Goal: Task Accomplishment & Management: Manage account settings

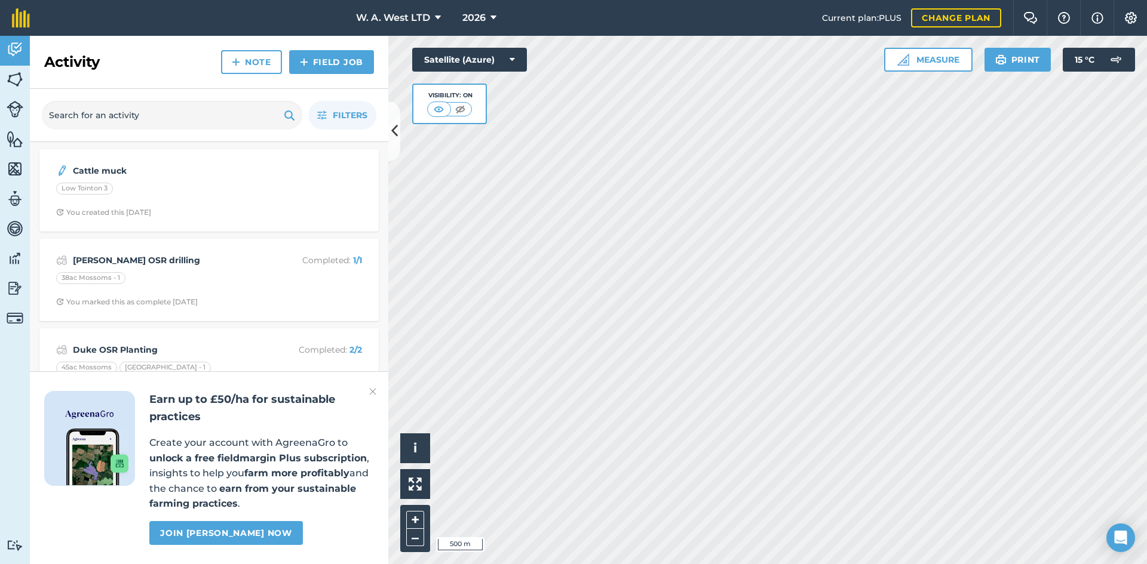
click at [374, 391] on img at bounding box center [372, 392] width 7 height 14
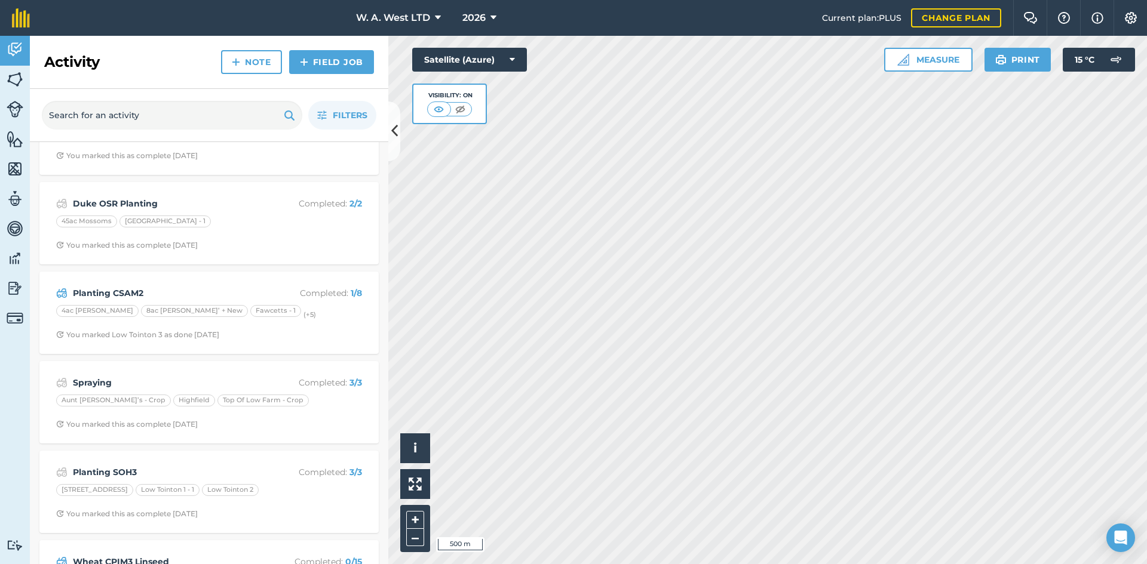
scroll to position [179, 0]
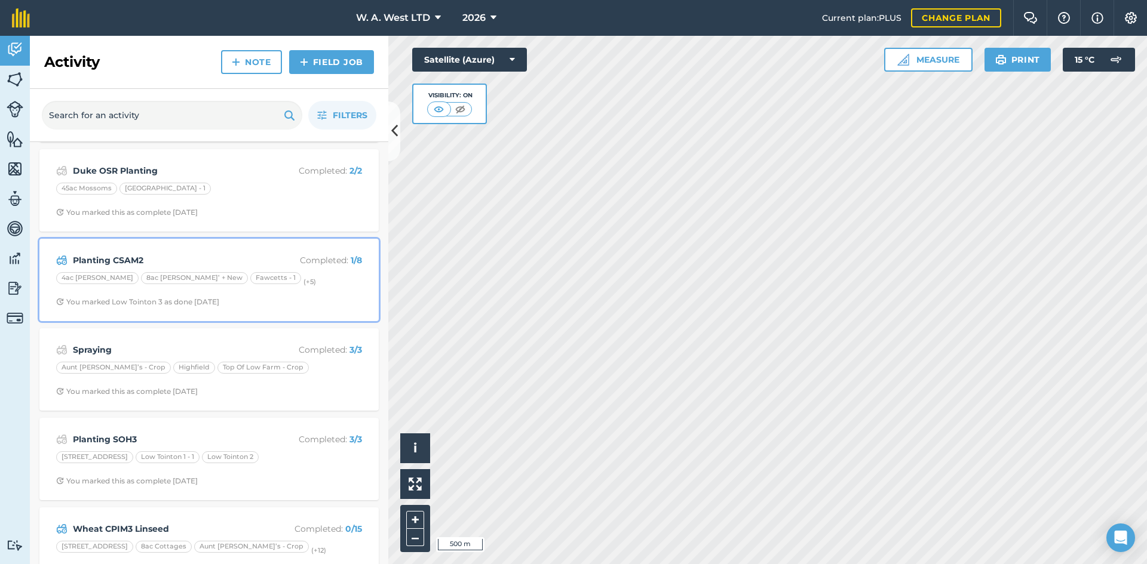
click at [284, 275] on div "4ac [PERSON_NAME] 8ac [PERSON_NAME]’ + New Fawcetts - 1 (+ 5 )" at bounding box center [209, 280] width 306 height 16
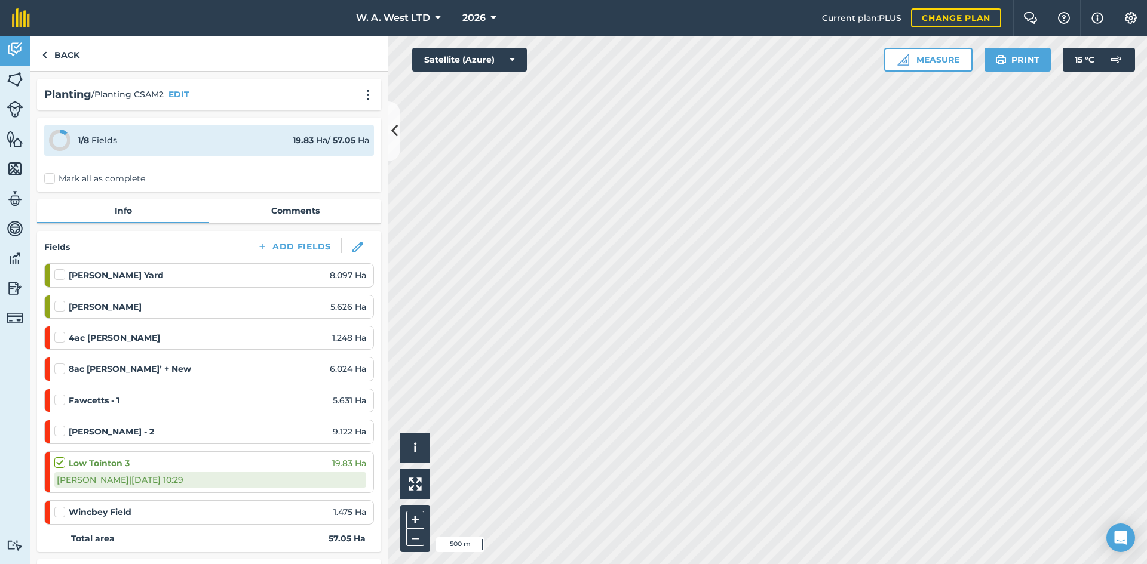
click at [47, 181] on label "Mark all as complete" at bounding box center [94, 179] width 101 height 13
click at [47, 180] on input "Mark all as complete" at bounding box center [48, 177] width 8 height 8
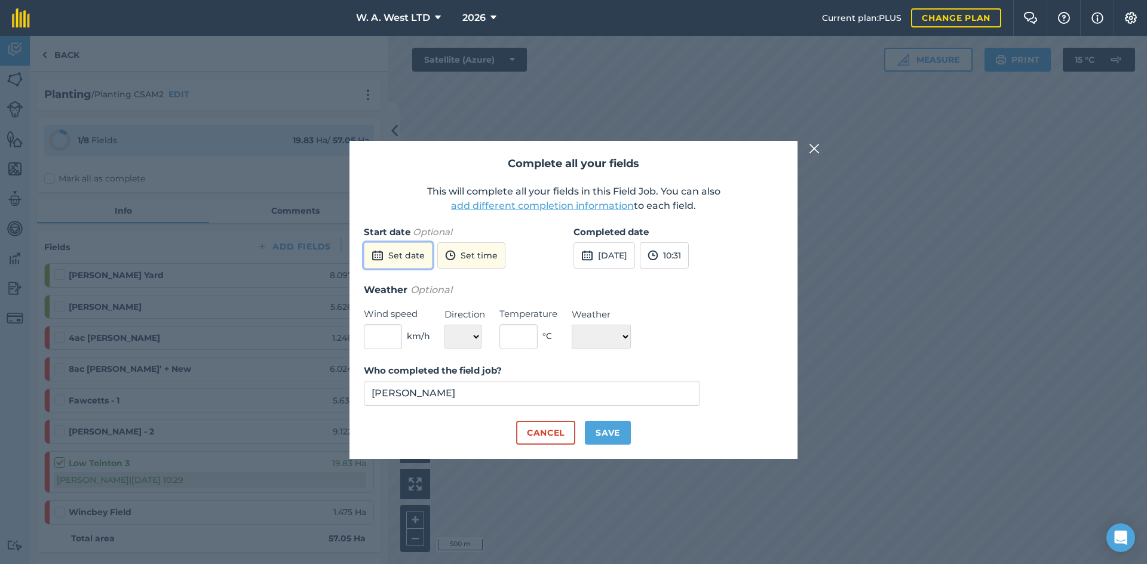
click at [399, 254] on button "Set date" at bounding box center [398, 255] width 69 height 26
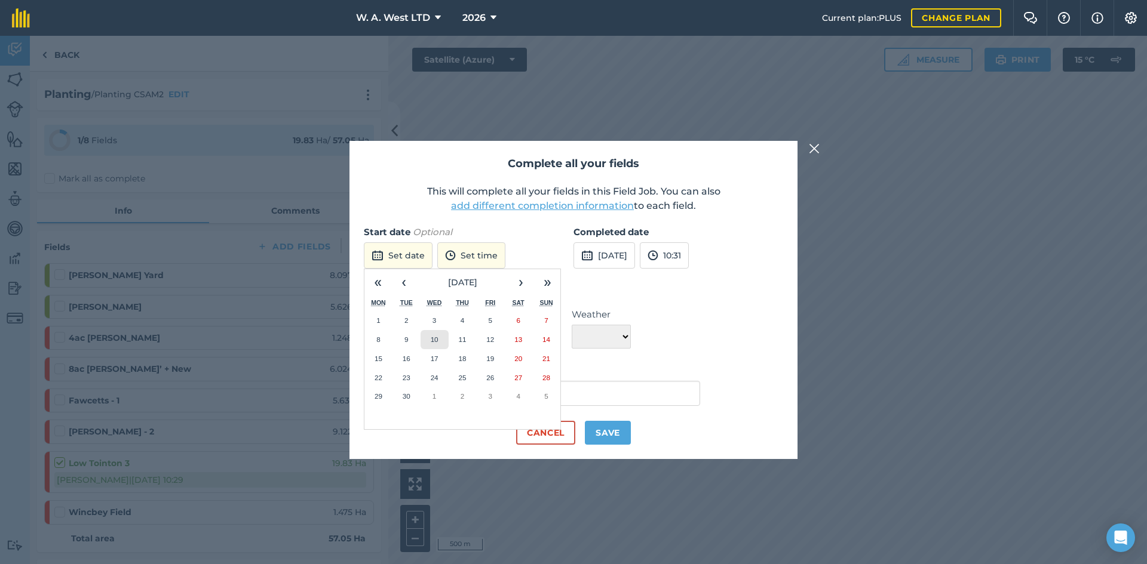
click at [437, 340] on abbr "10" at bounding box center [435, 340] width 8 height 8
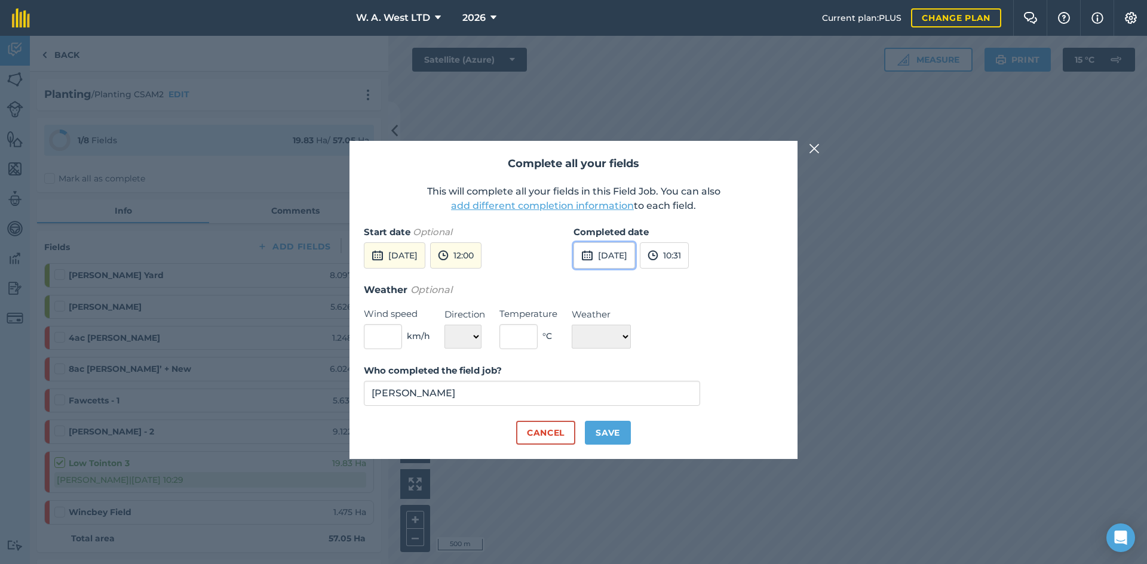
click at [634, 247] on button "[DATE]" at bounding box center [604, 255] width 62 height 26
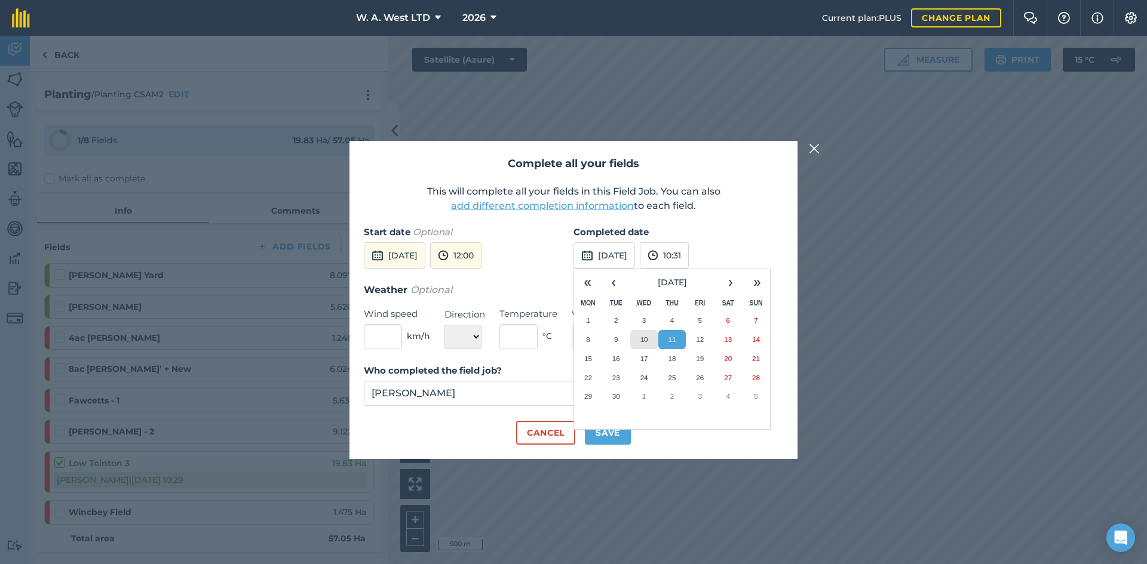
click at [637, 333] on button "10" at bounding box center [644, 339] width 28 height 19
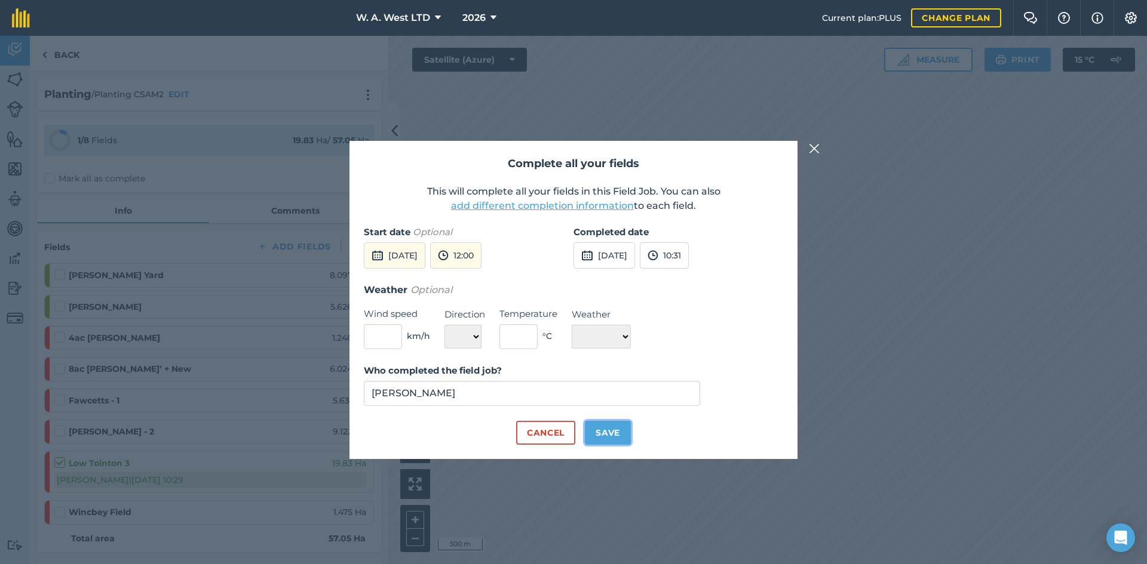
click at [621, 432] on button "Save" at bounding box center [608, 433] width 46 height 24
checkbox input "true"
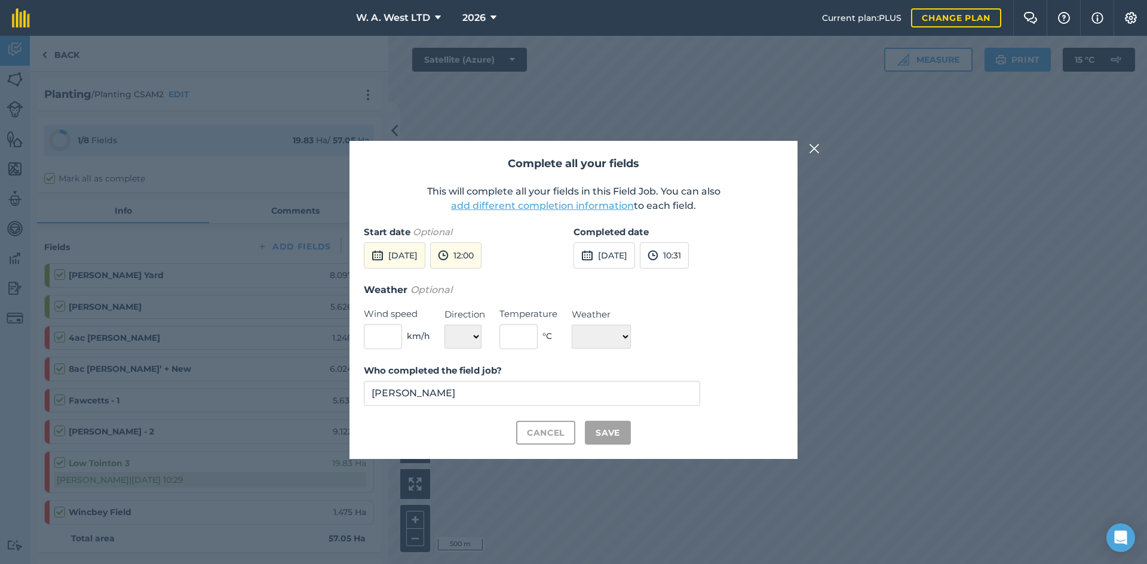
checkbox input "true"
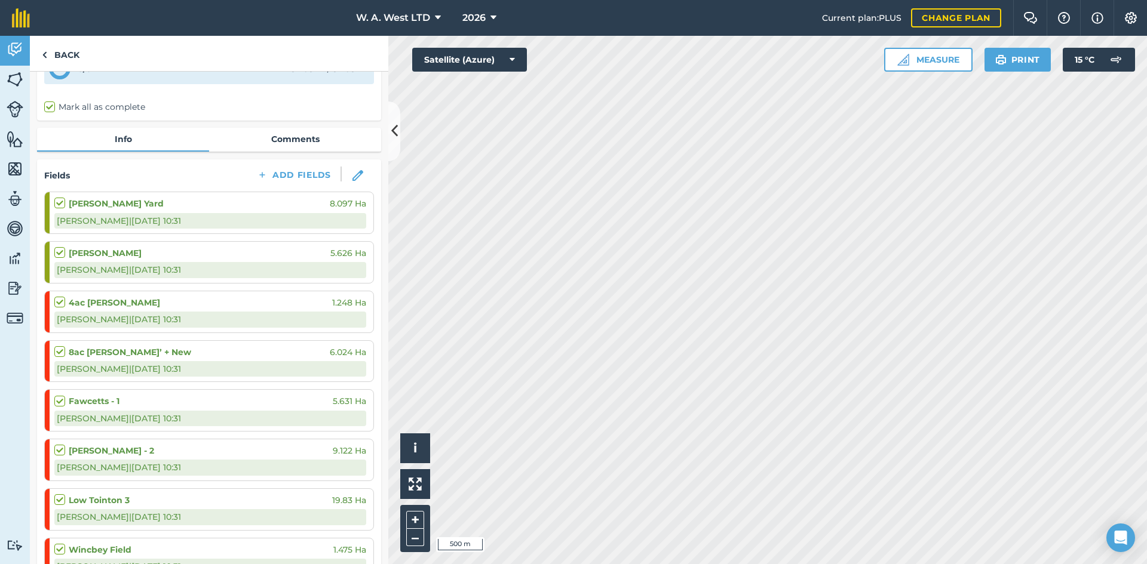
scroll to position [60, 0]
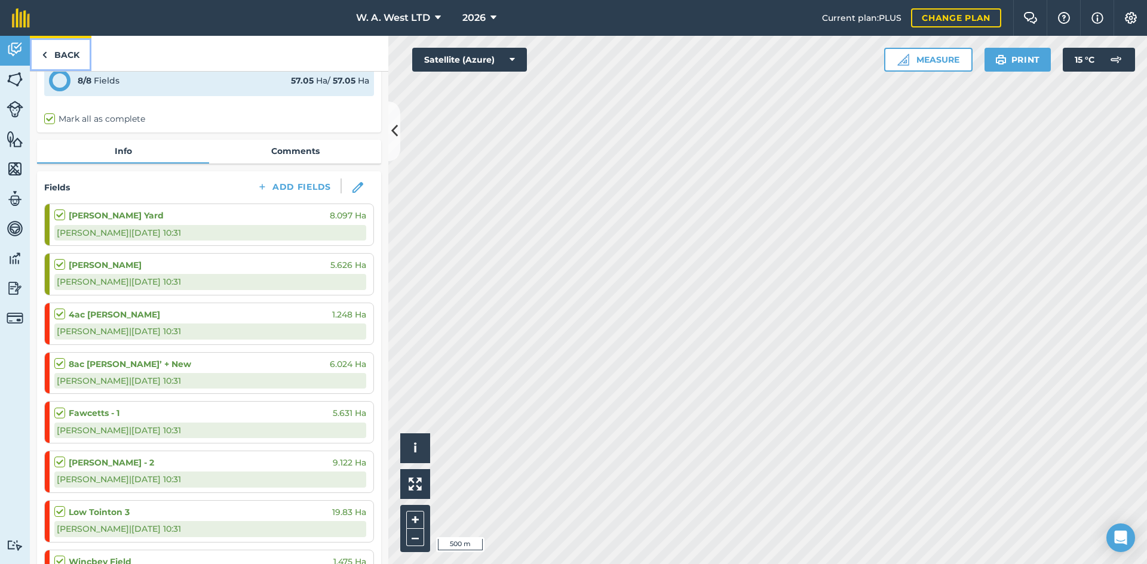
click at [60, 64] on link "Back" at bounding box center [61, 53] width 62 height 35
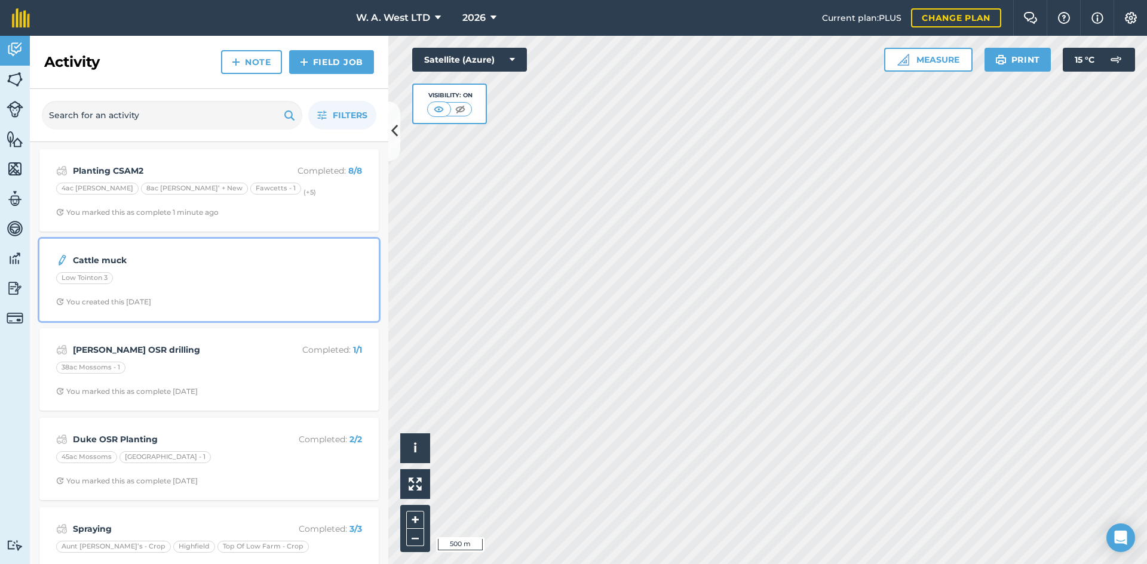
click at [236, 259] on strong "Cattle muck" at bounding box center [167, 260] width 189 height 13
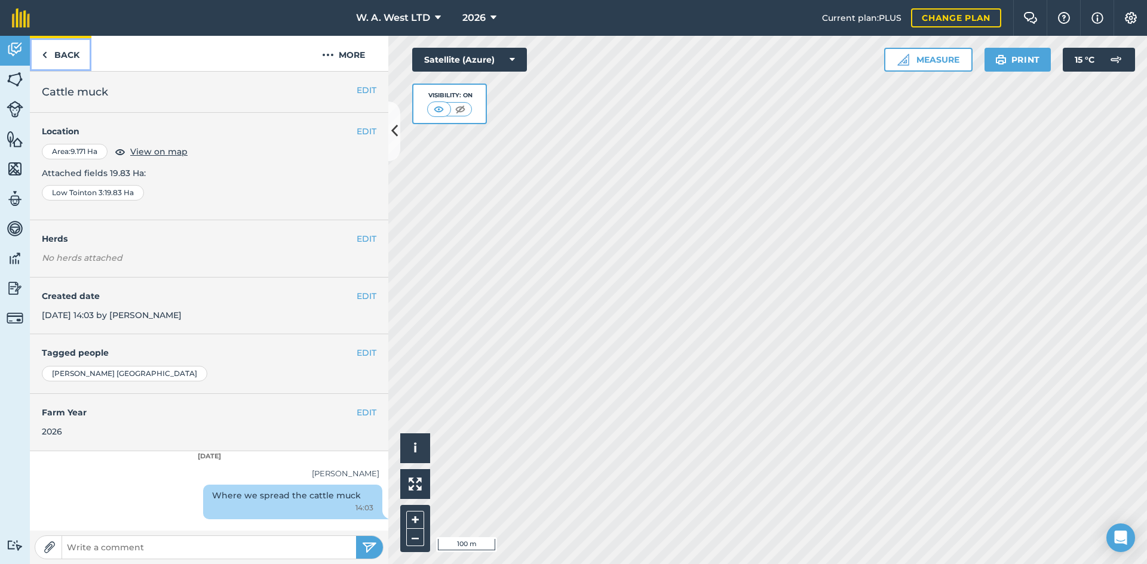
click at [88, 48] on link "Back" at bounding box center [61, 53] width 62 height 35
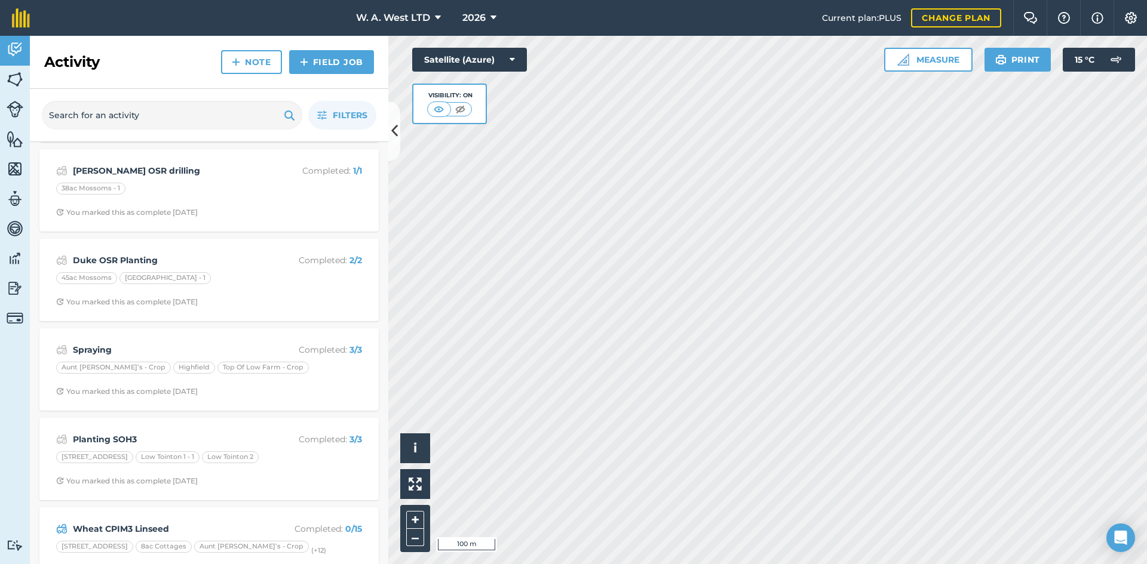
scroll to position [212, 0]
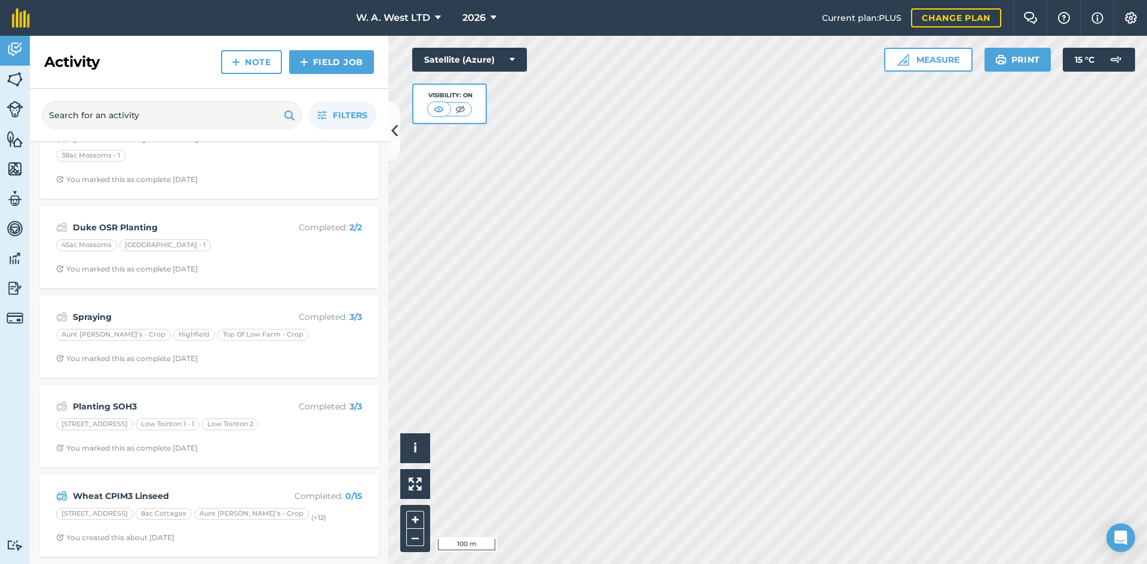
click at [211, 478] on div "Wheat CPIM3 Linseed Completed : 0 / [GEOGRAPHIC_DATA][STREET_ADDRESS] - 1 8ac C…" at bounding box center [208, 516] width 339 height 82
click at [609, 19] on nav "W. A. West LTD 2026" at bounding box center [432, 18] width 780 height 36
click at [297, 17] on nav "W. A. West LTD 2026" at bounding box center [432, 18] width 780 height 36
drag, startPoint x: 45, startPoint y: 57, endPoint x: 125, endPoint y: 58, distance: 80.0
click at [125, 58] on div "Activity Note Field Job" at bounding box center [209, 62] width 358 height 53
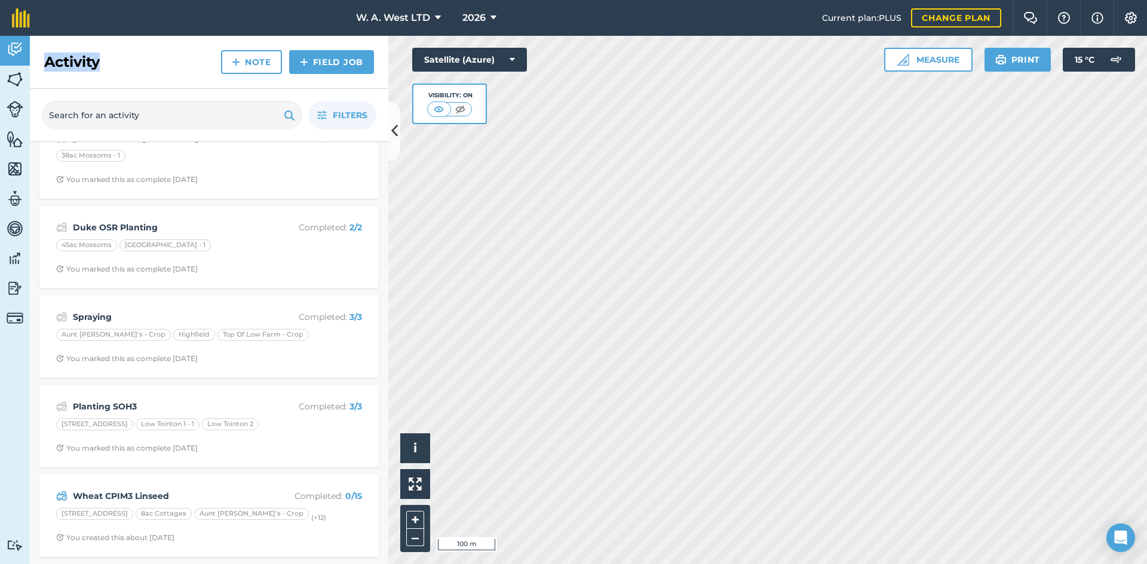
click at [126, 59] on div "Activity Note Field Job" at bounding box center [209, 62] width 358 height 53
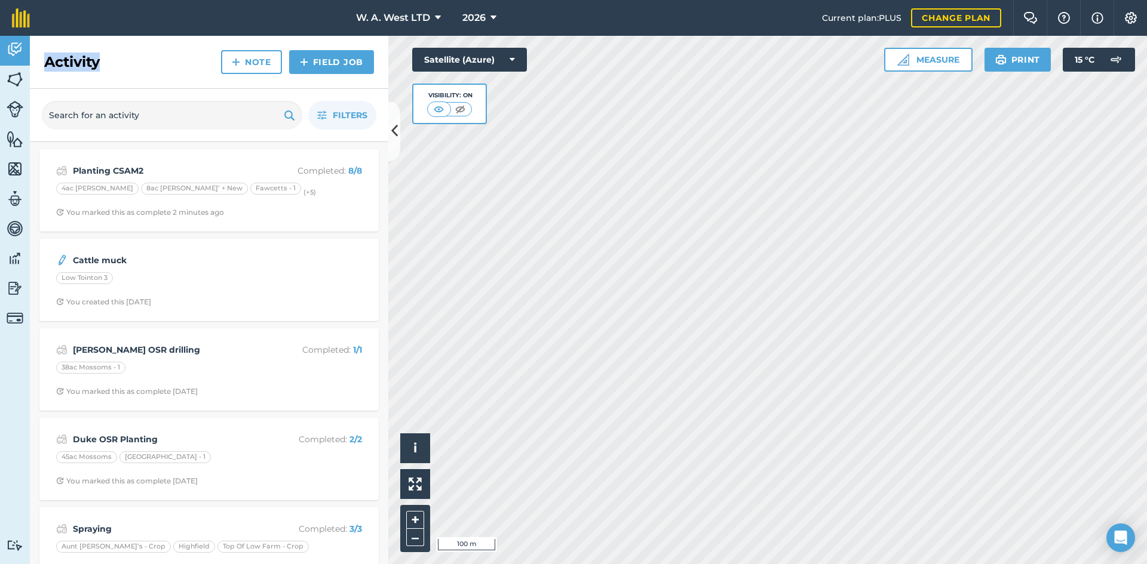
click at [153, 60] on div "Activity Note Field Job" at bounding box center [209, 62] width 358 height 53
click at [69, 58] on h2 "Activity" at bounding box center [72, 62] width 56 height 19
drag, startPoint x: 69, startPoint y: 58, endPoint x: 145, endPoint y: 60, distance: 75.3
click at [70, 57] on h2 "Activity" at bounding box center [72, 62] width 56 height 19
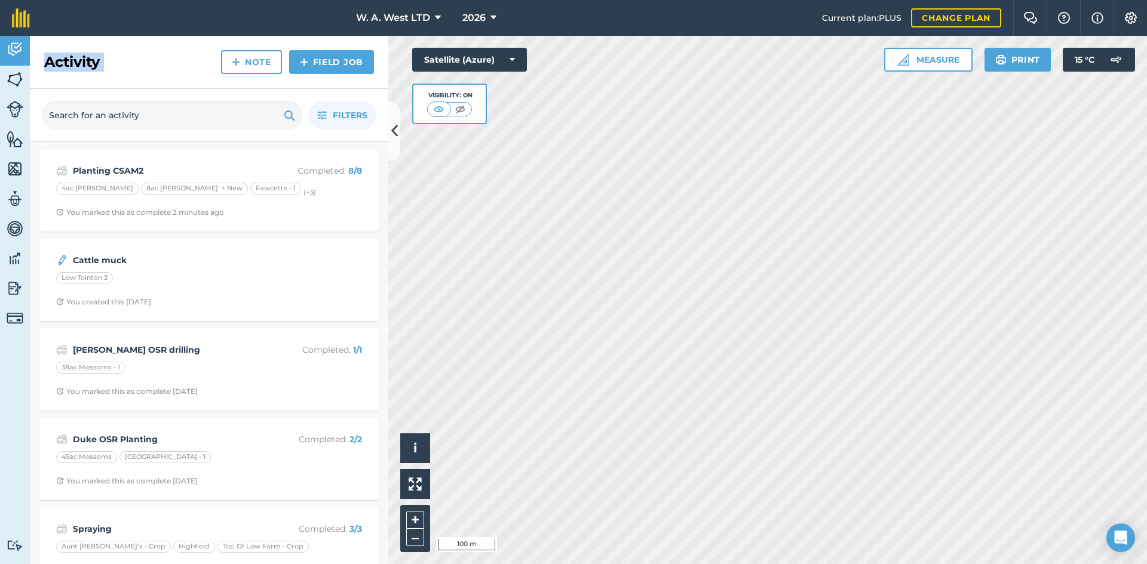
click at [145, 60] on div "Activity Note Field Job" at bounding box center [209, 62] width 358 height 53
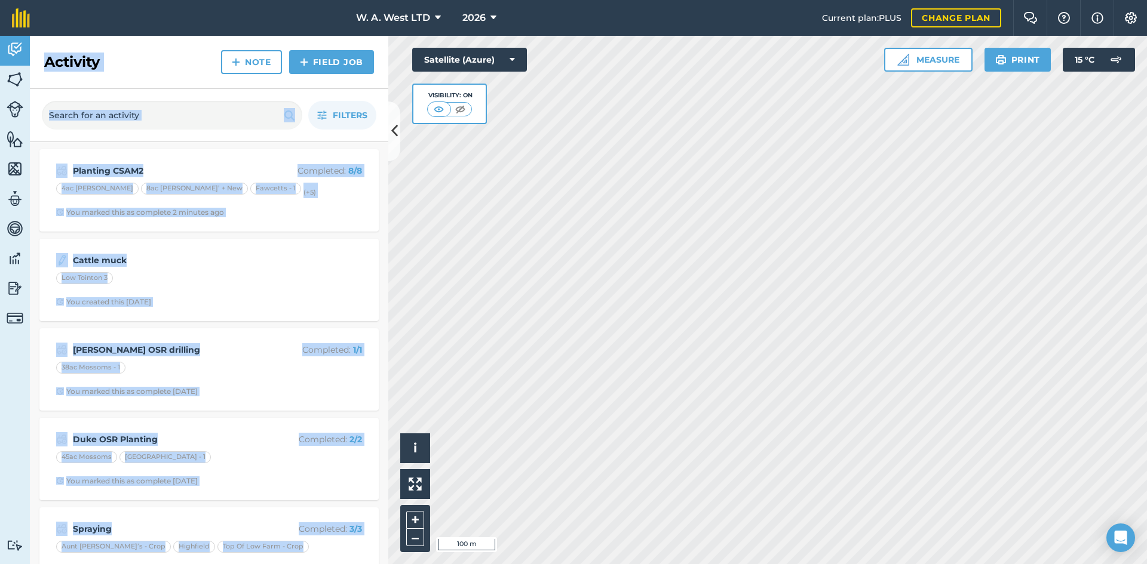
click at [407, 73] on div "Activity Fields Livestock Features Maps Team Vehicles Data Reporting Billing Tu…" at bounding box center [573, 300] width 1147 height 529
click at [170, 63] on div "Activity Note Field Job" at bounding box center [209, 62] width 358 height 53
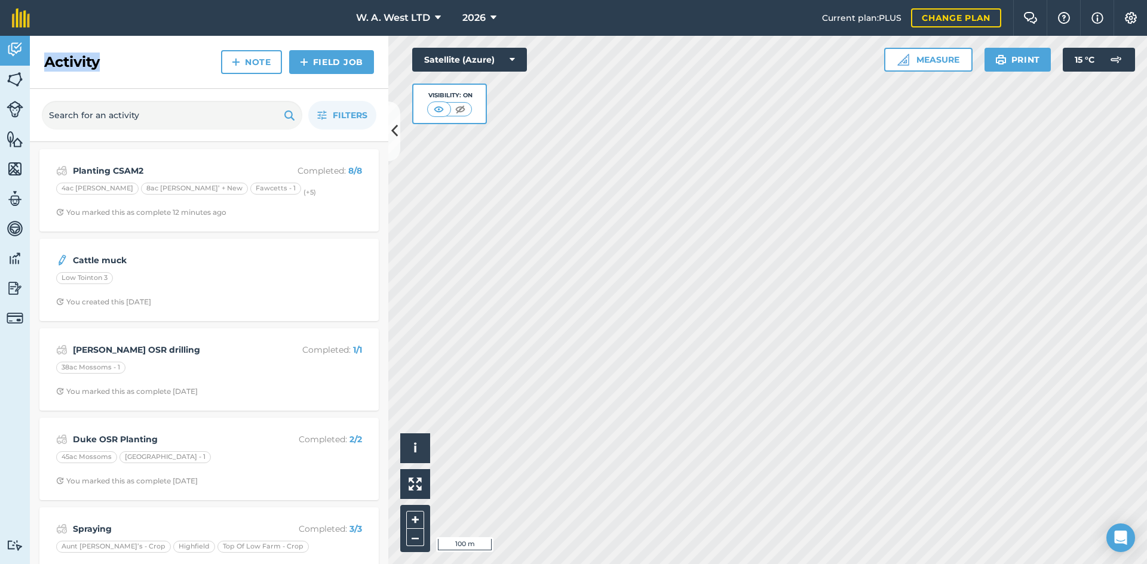
drag, startPoint x: 86, startPoint y: 62, endPoint x: 48, endPoint y: 64, distance: 37.7
click at [48, 64] on div "Activity Note Field Job" at bounding box center [209, 62] width 358 height 53
click at [48, 64] on h2 "Activity" at bounding box center [72, 62] width 56 height 19
drag, startPoint x: 48, startPoint y: 64, endPoint x: 101, endPoint y: 71, distance: 53.0
click at [100, 71] on h2 "Activity" at bounding box center [72, 62] width 56 height 19
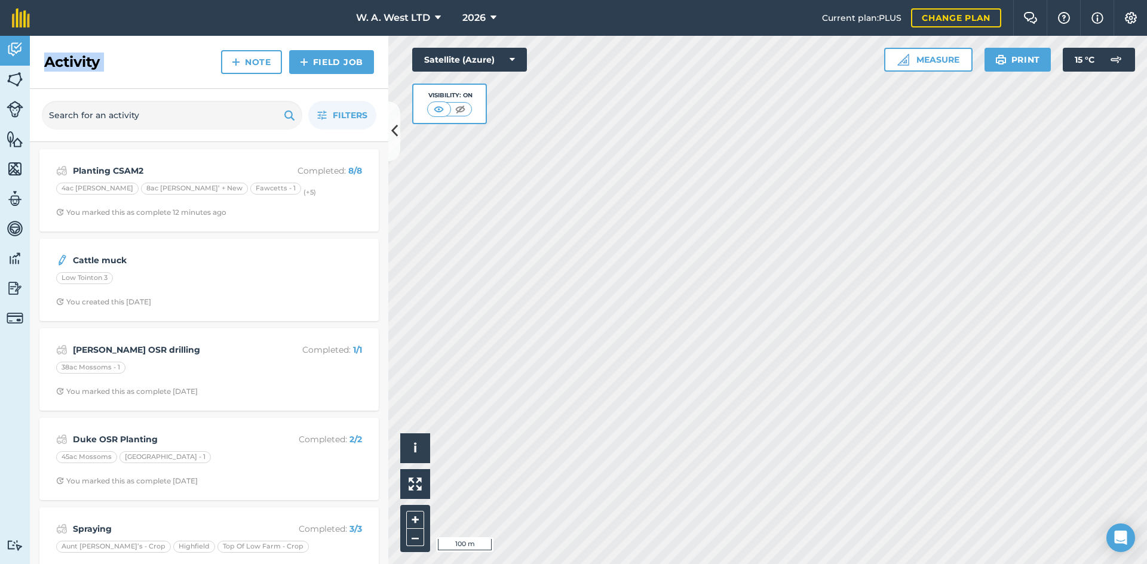
click at [100, 71] on h2 "Activity" at bounding box center [72, 62] width 56 height 19
